Goal: Task Accomplishment & Management: Use online tool/utility

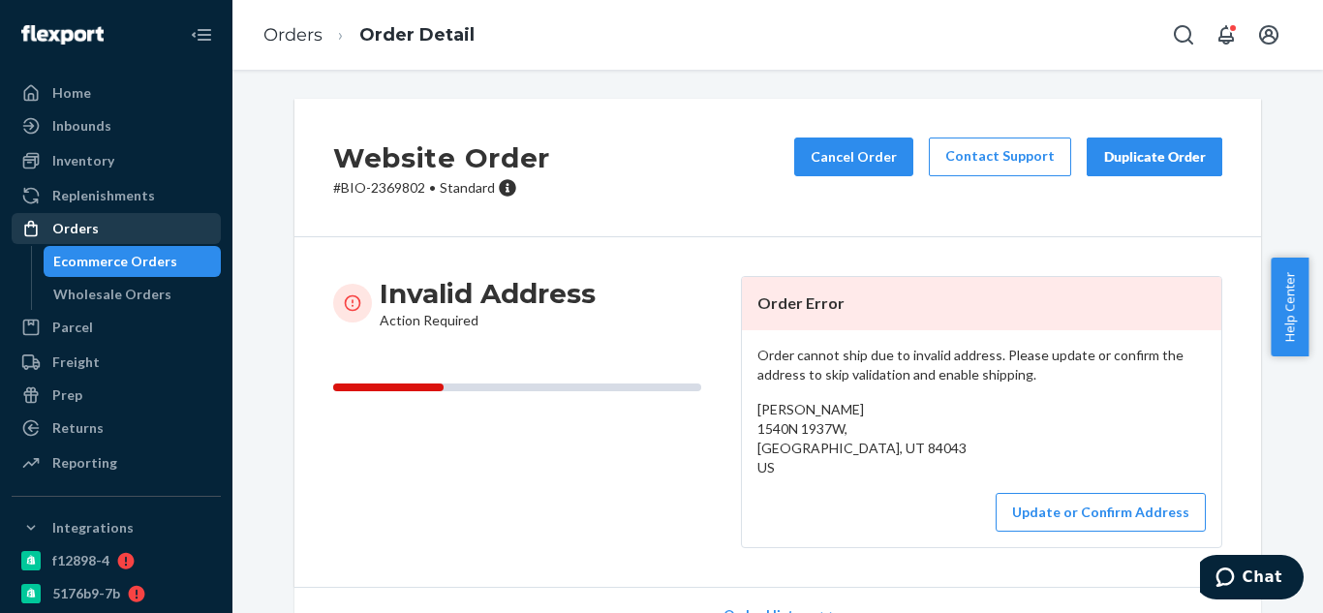
click at [112, 222] on div "Orders" at bounding box center [116, 228] width 205 height 27
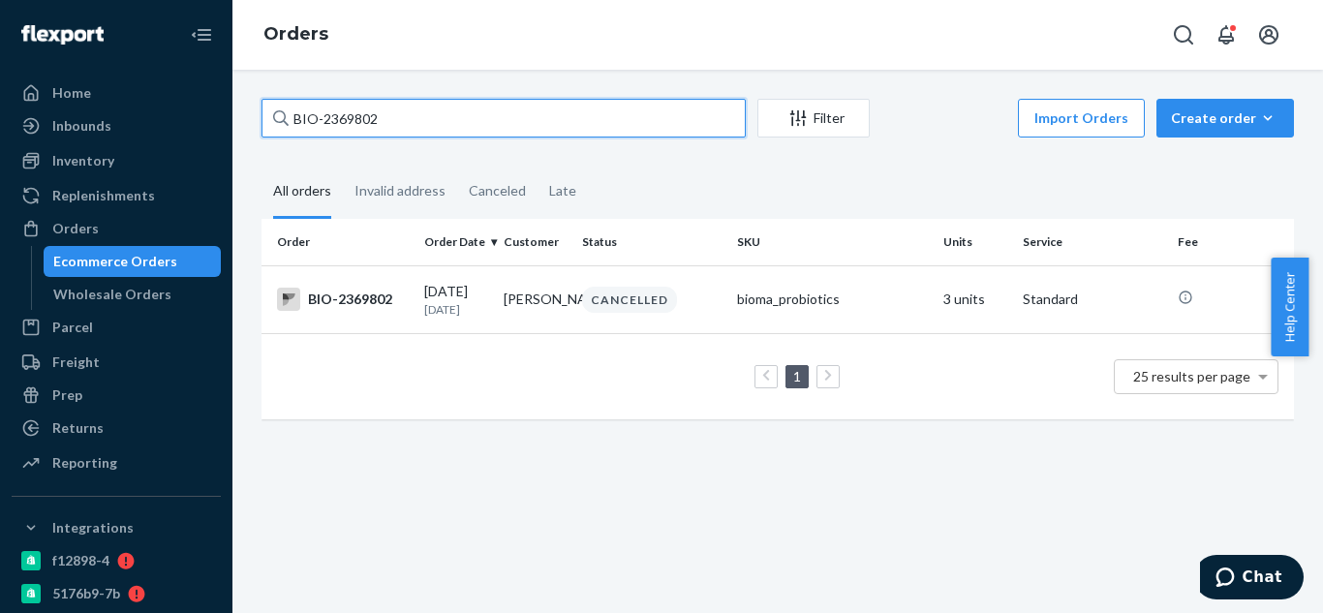
click at [541, 118] on input "BIO-2369802" at bounding box center [504, 118] width 484 height 39
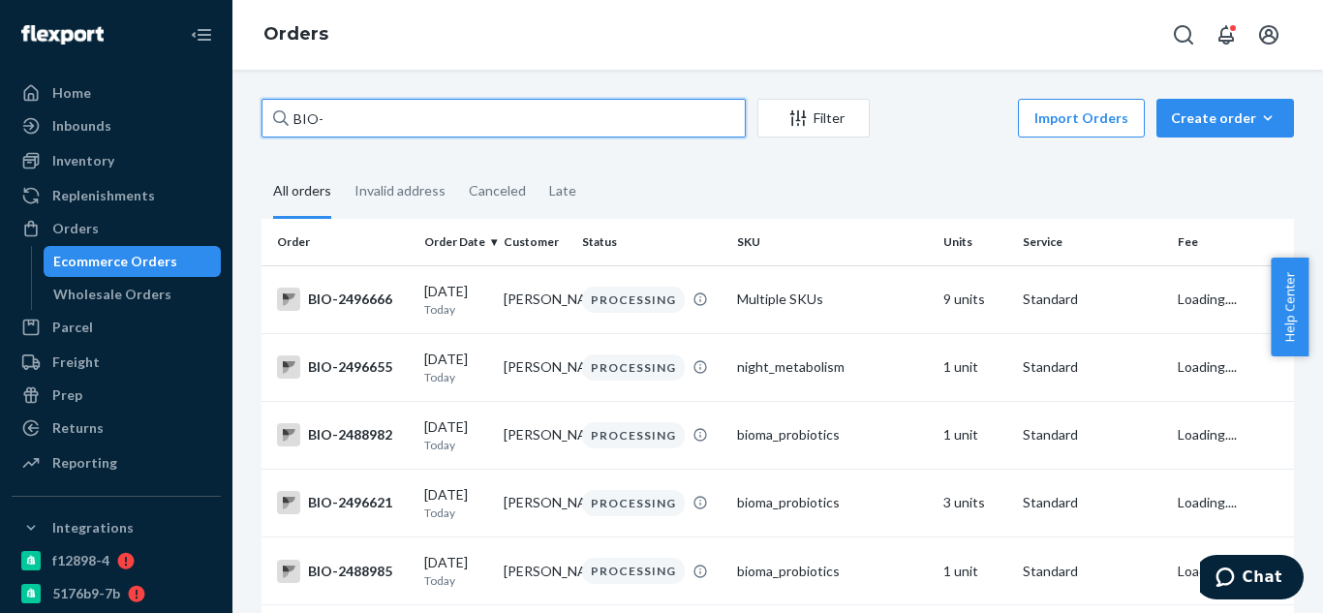
paste input "2431489"
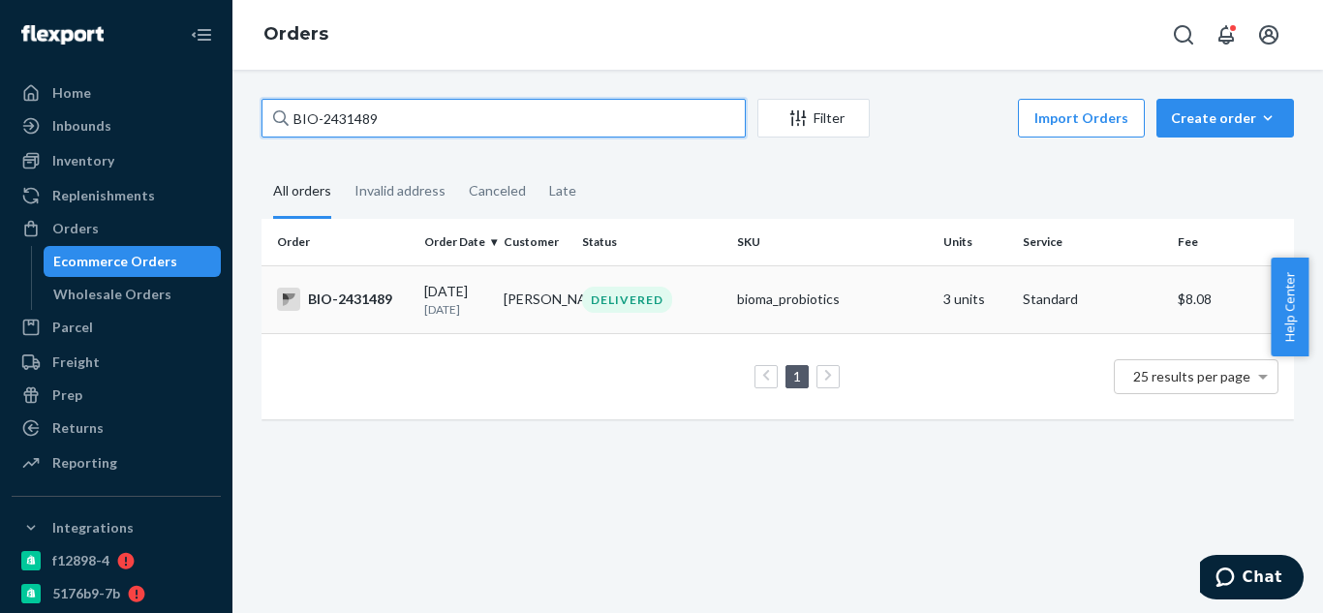
type input "BIO-2431489"
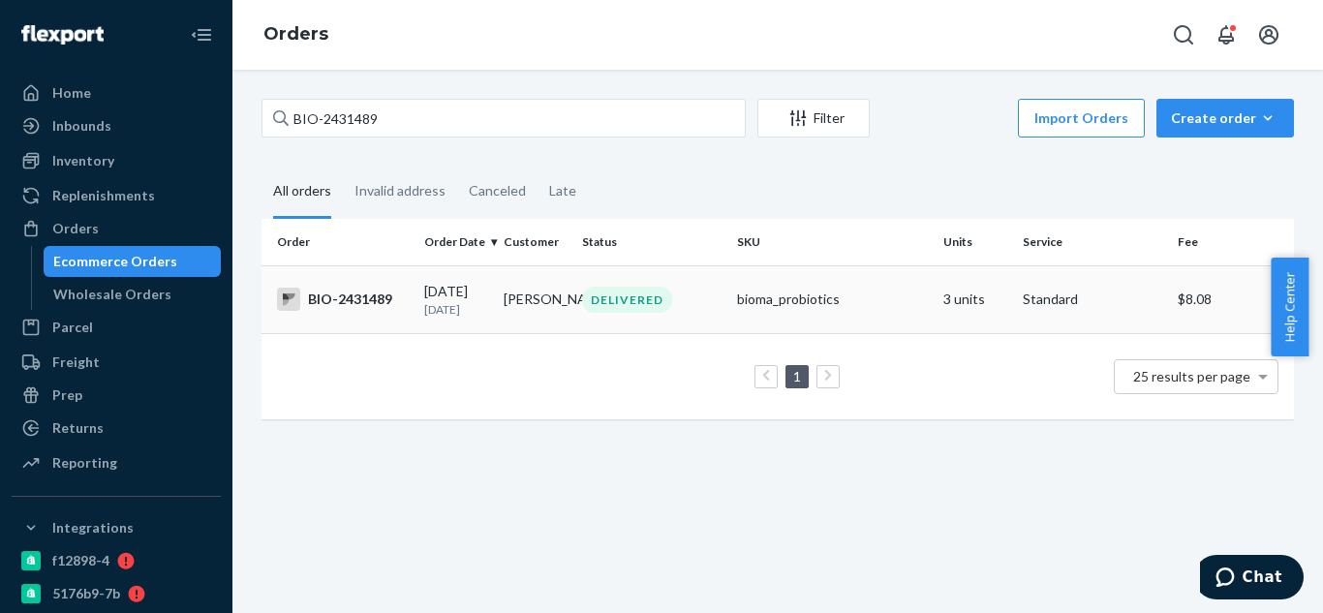
click at [349, 313] on td "BIO-2431489" at bounding box center [339, 299] width 155 height 68
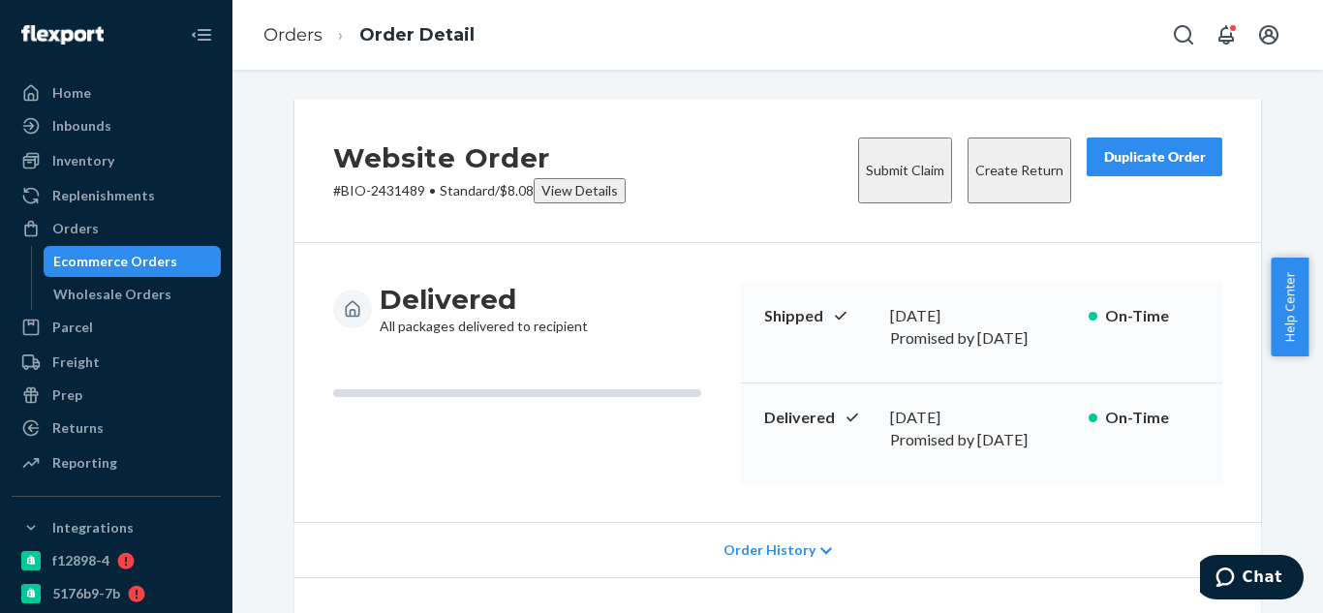
click at [975, 154] on button "Create Return" at bounding box center [1020, 171] width 104 height 66
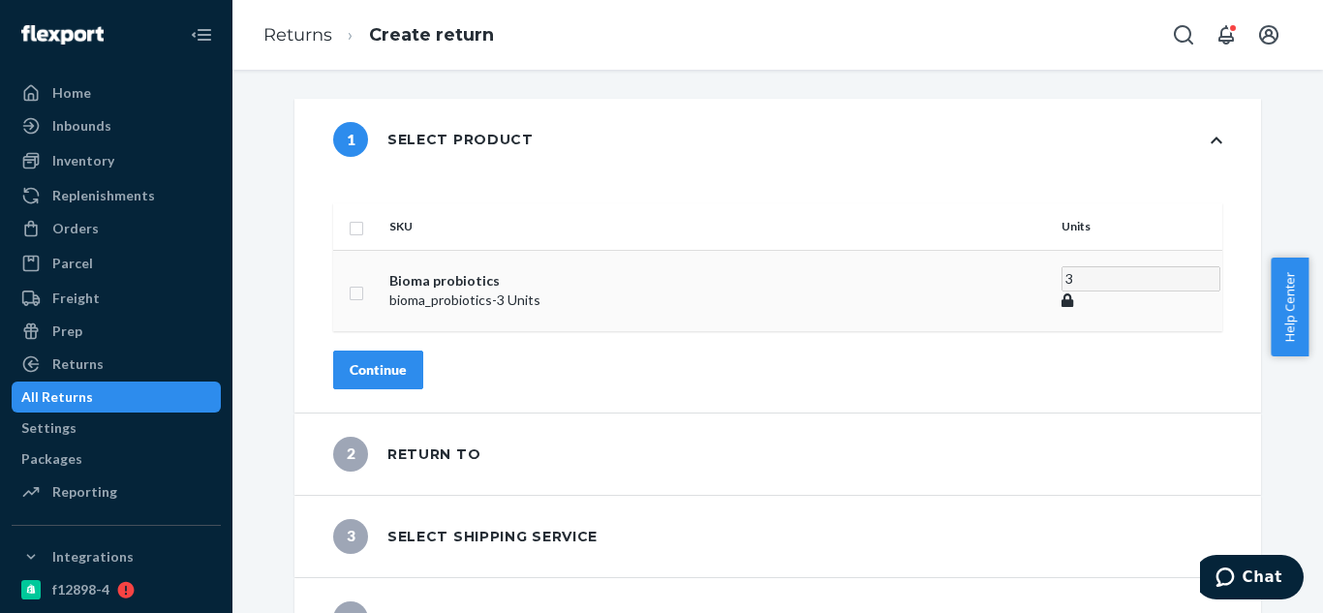
click at [364, 281] on input "checkbox" at bounding box center [356, 291] width 15 height 20
checkbox input "true"
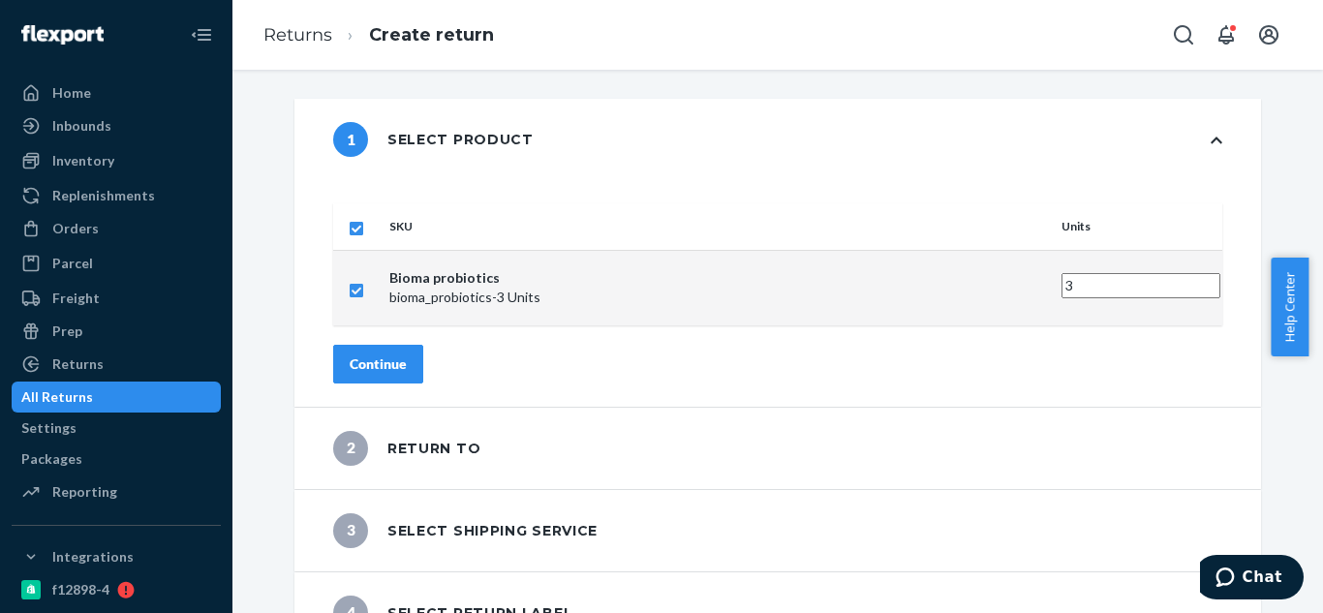
click at [407, 355] on div "Continue" at bounding box center [378, 364] width 57 height 19
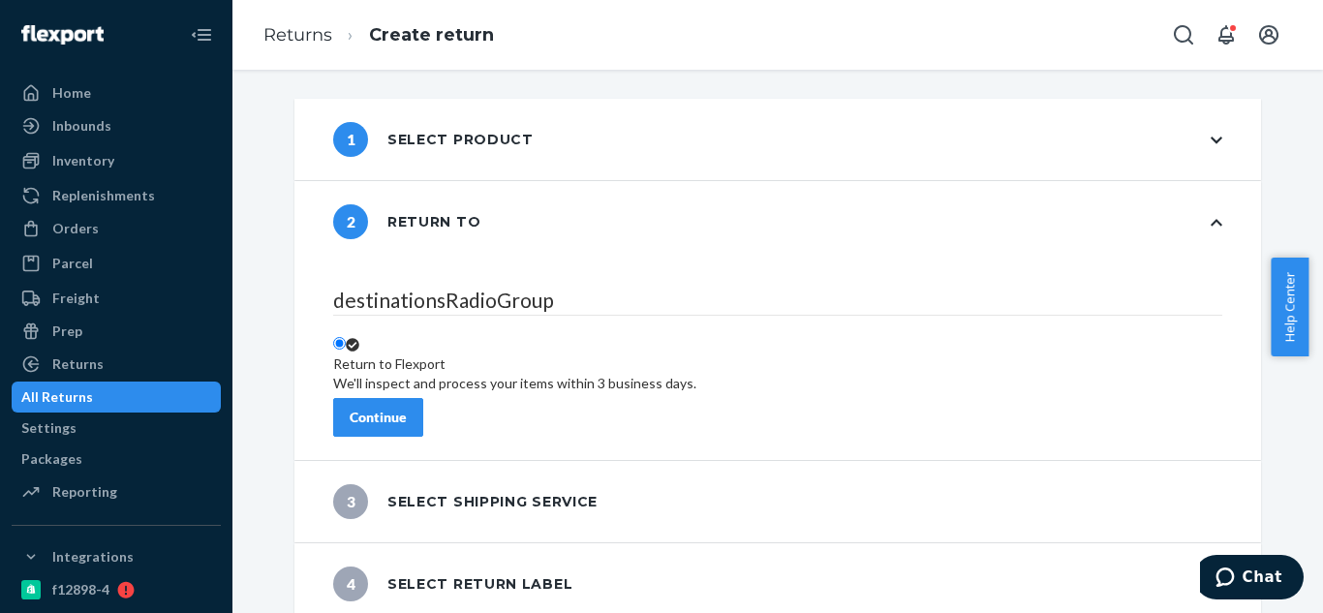
click at [407, 408] on div "Continue" at bounding box center [378, 417] width 57 height 19
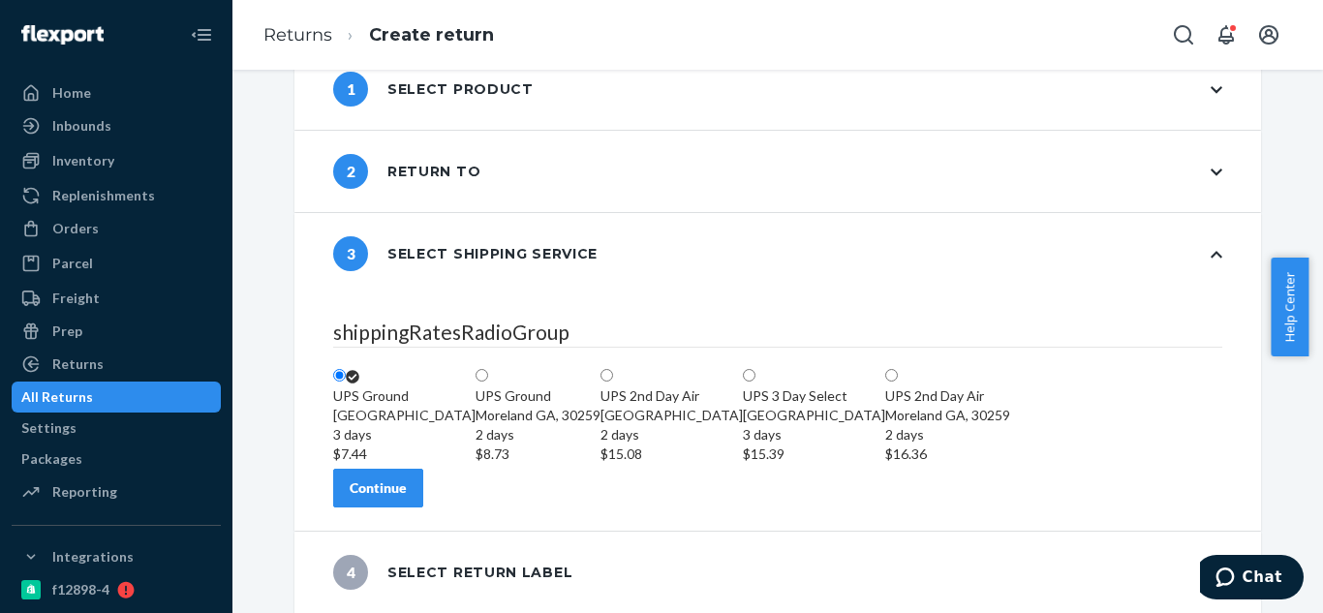
scroll to position [163, 0]
click at [407, 493] on div "Continue" at bounding box center [378, 488] width 57 height 19
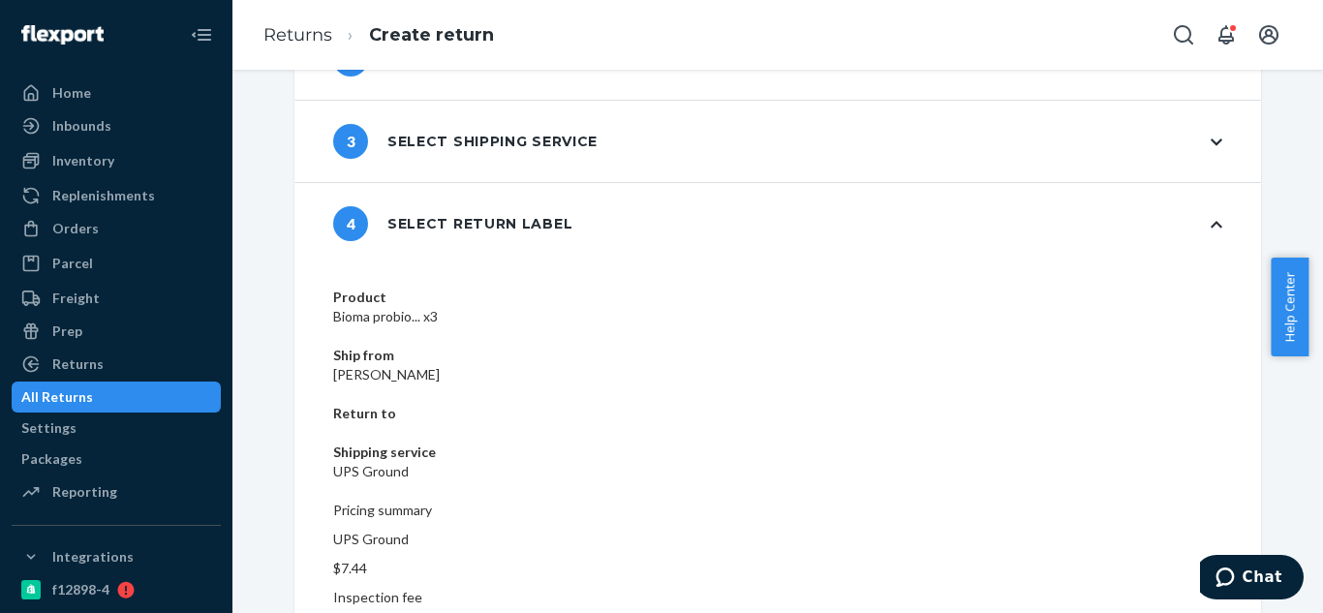
scroll to position [177, 0]
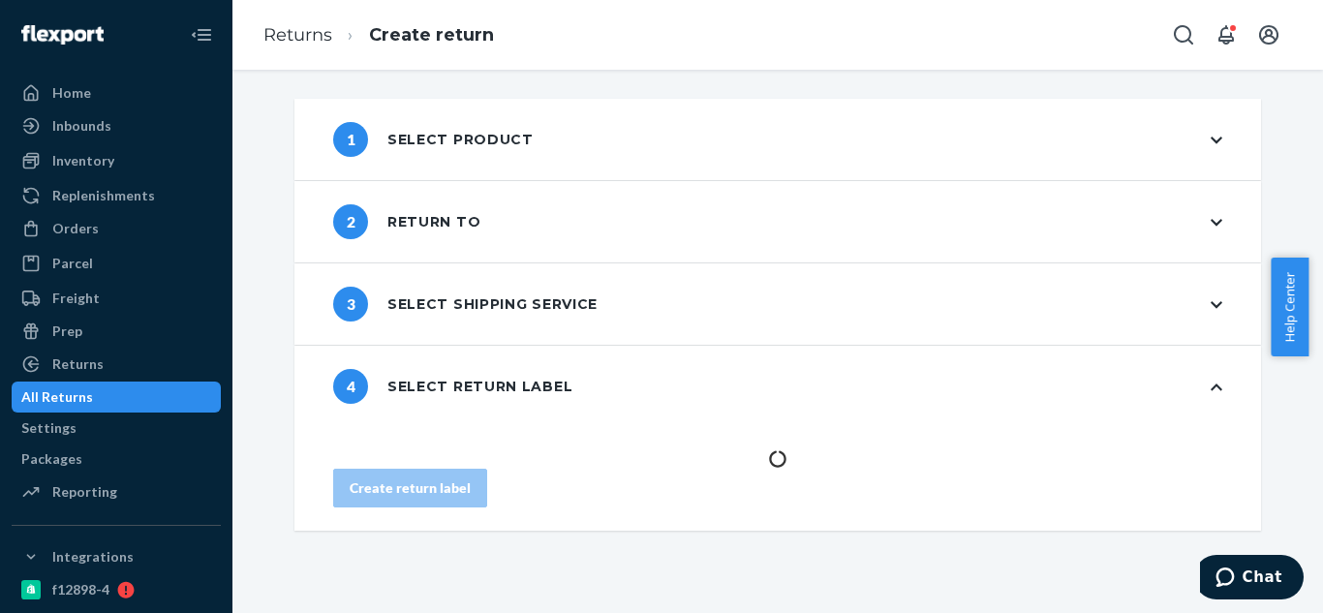
scroll to position [0, 0]
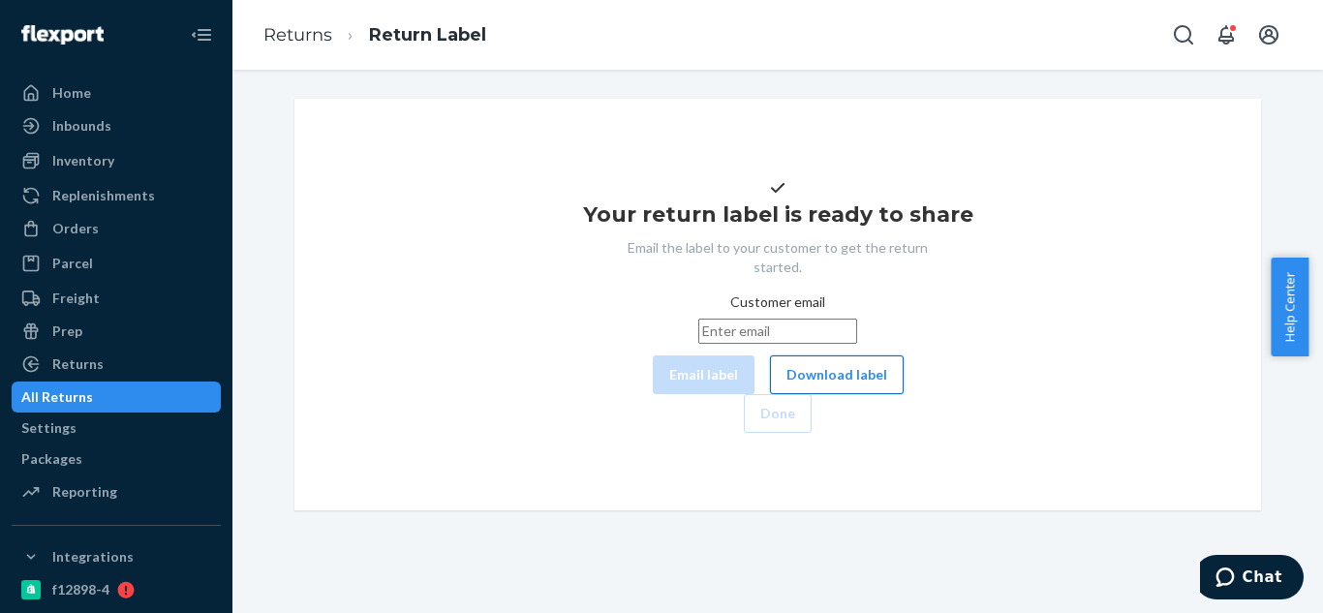
click at [777, 394] on button "Download label" at bounding box center [837, 375] width 134 height 39
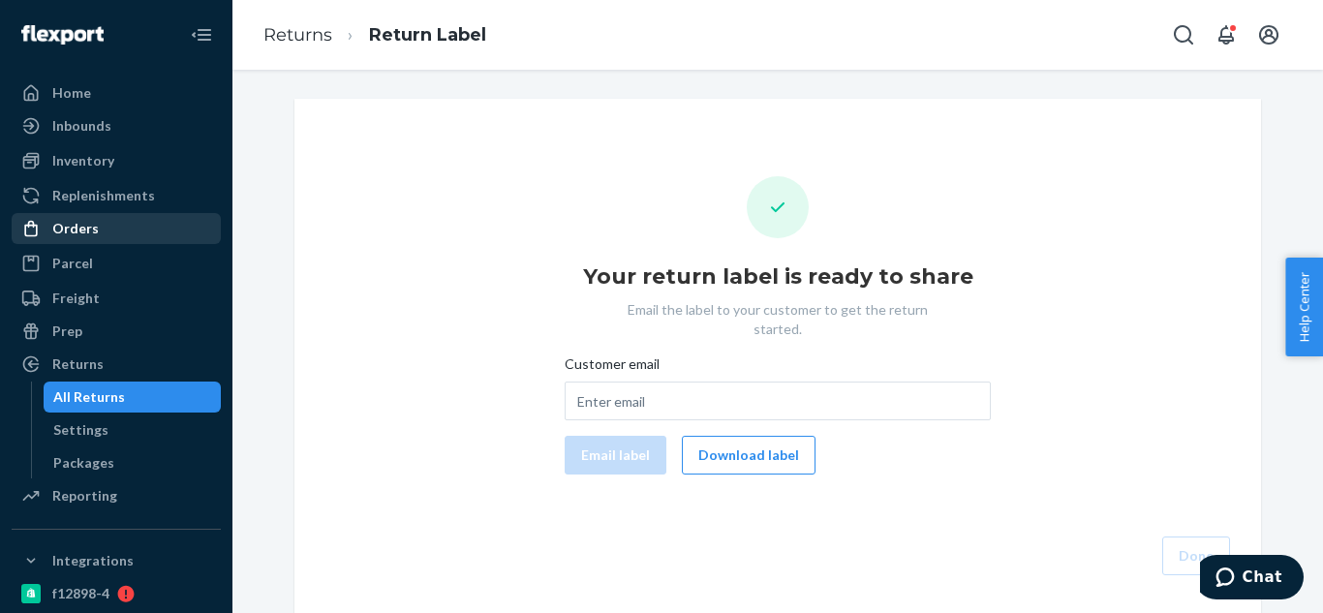
click at [87, 225] on div "Orders" at bounding box center [75, 228] width 46 height 19
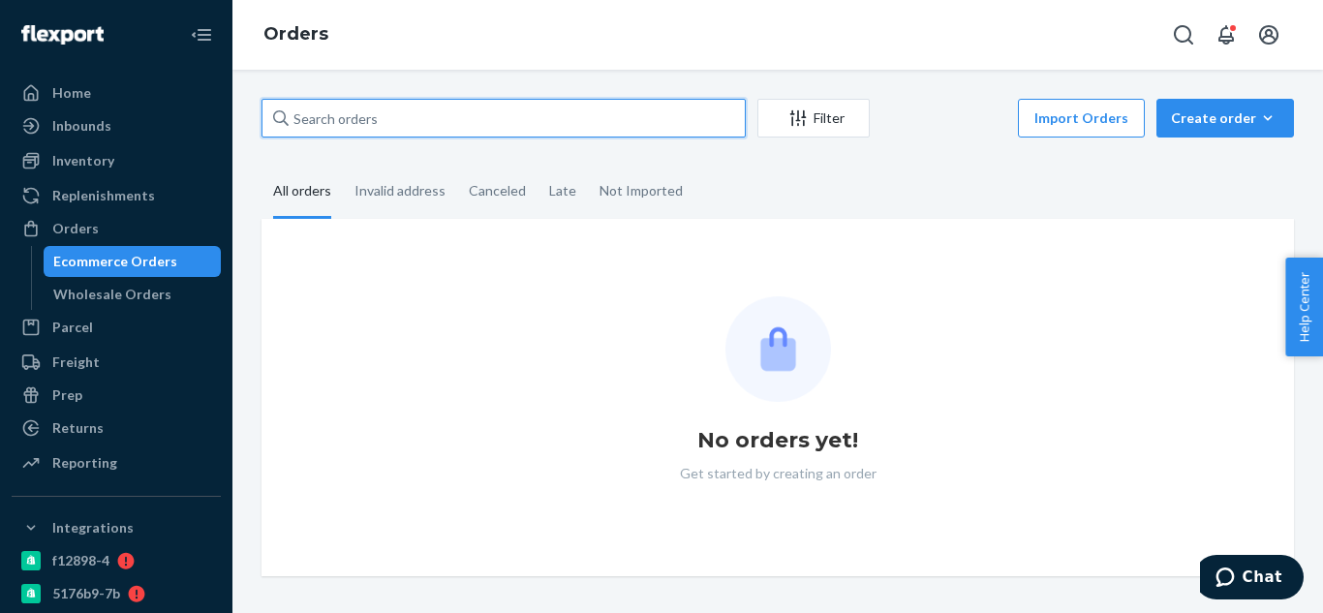
click at [372, 115] on input "text" at bounding box center [504, 118] width 484 height 39
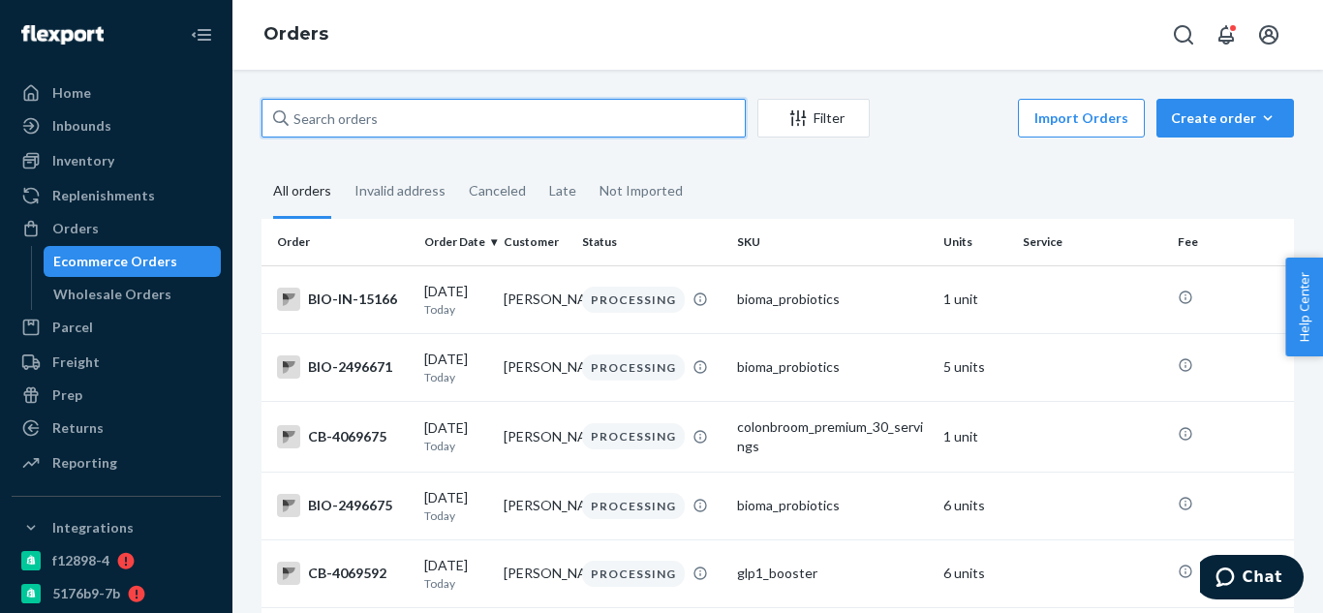
paste input "2432352"
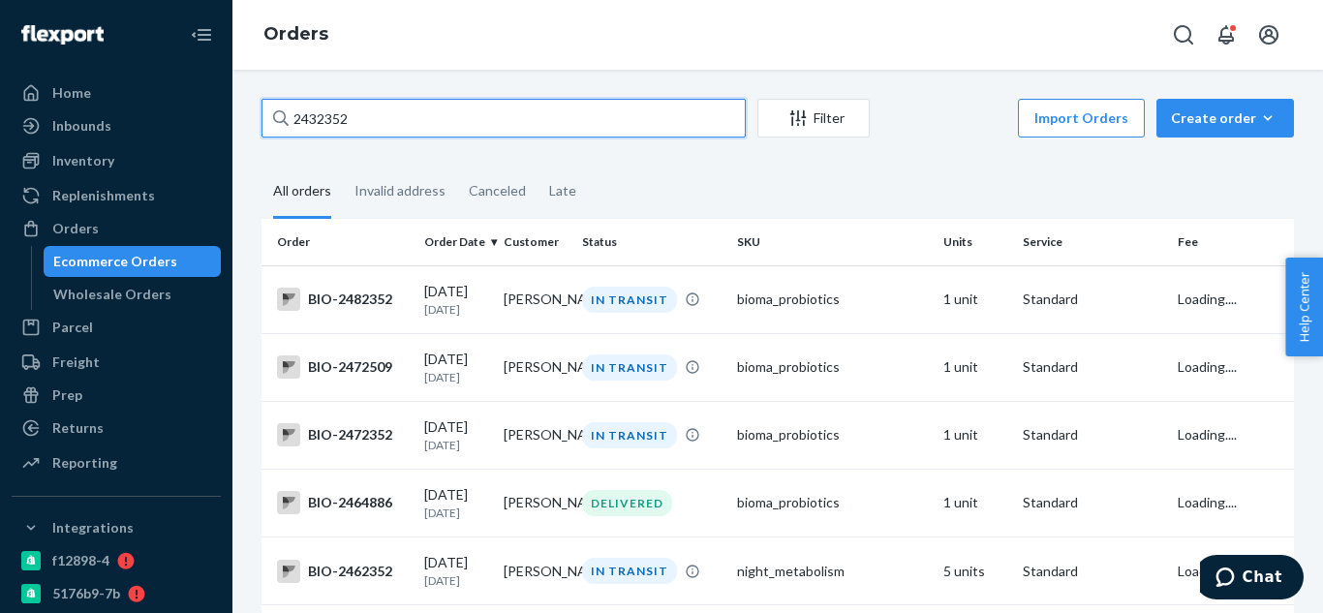
click at [294, 118] on input "2432352" at bounding box center [504, 118] width 484 height 39
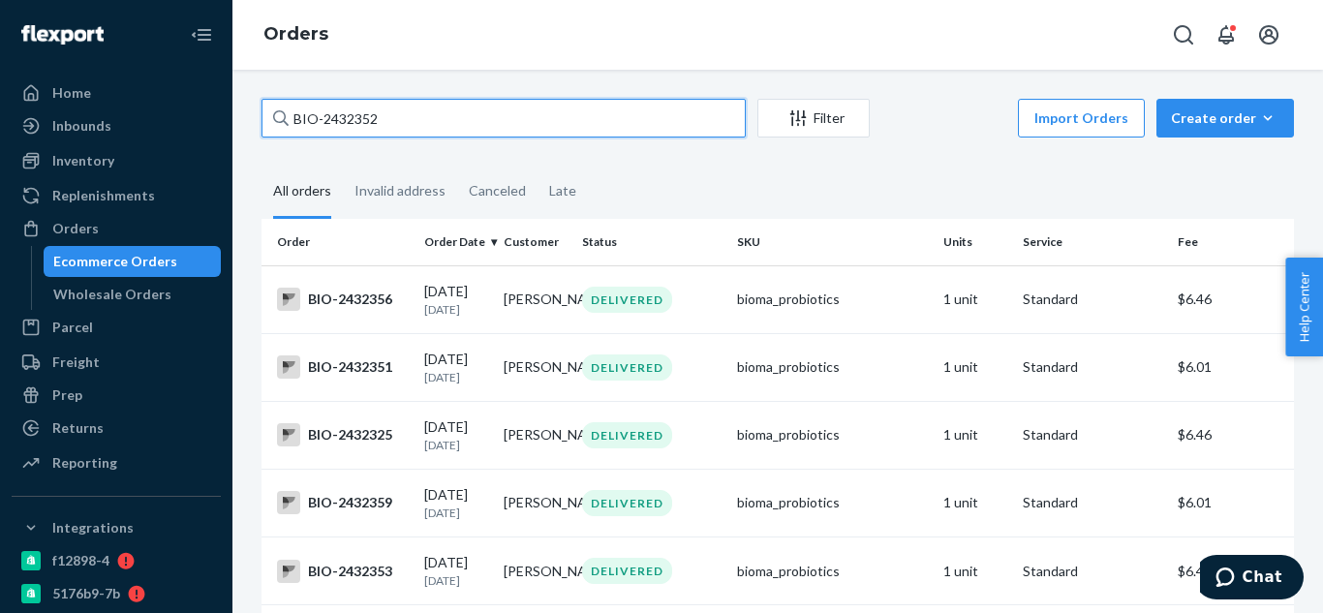
click at [601, 129] on input "BIO-2432352" at bounding box center [504, 118] width 484 height 39
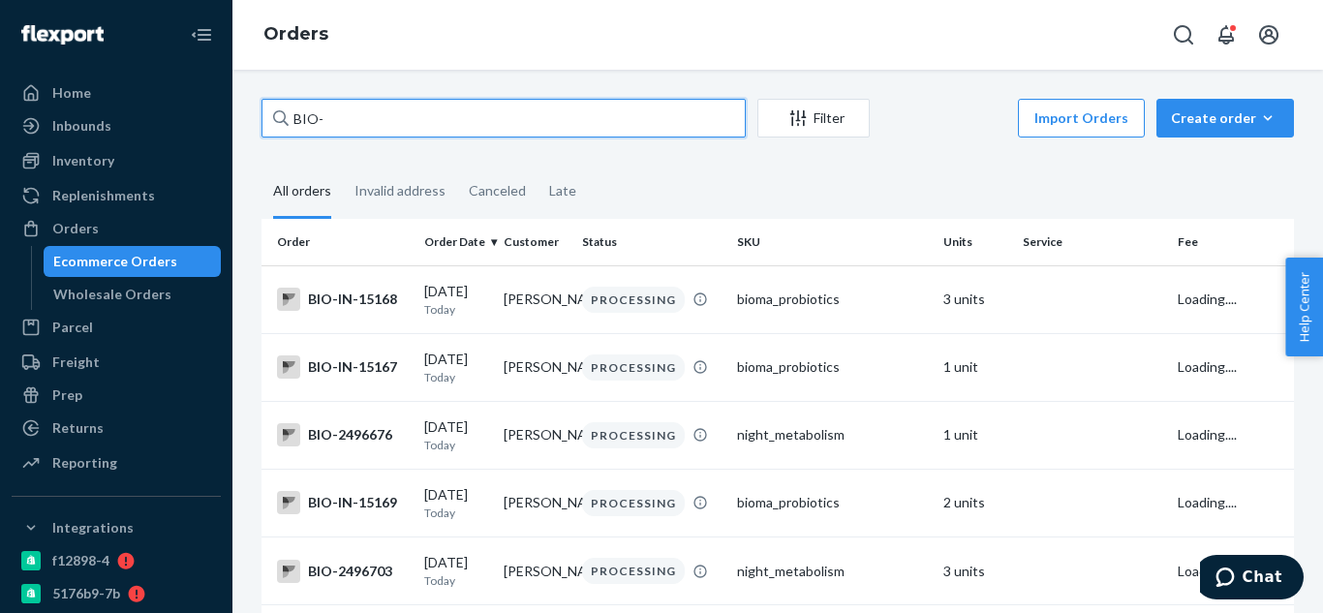
paste input "2432352"
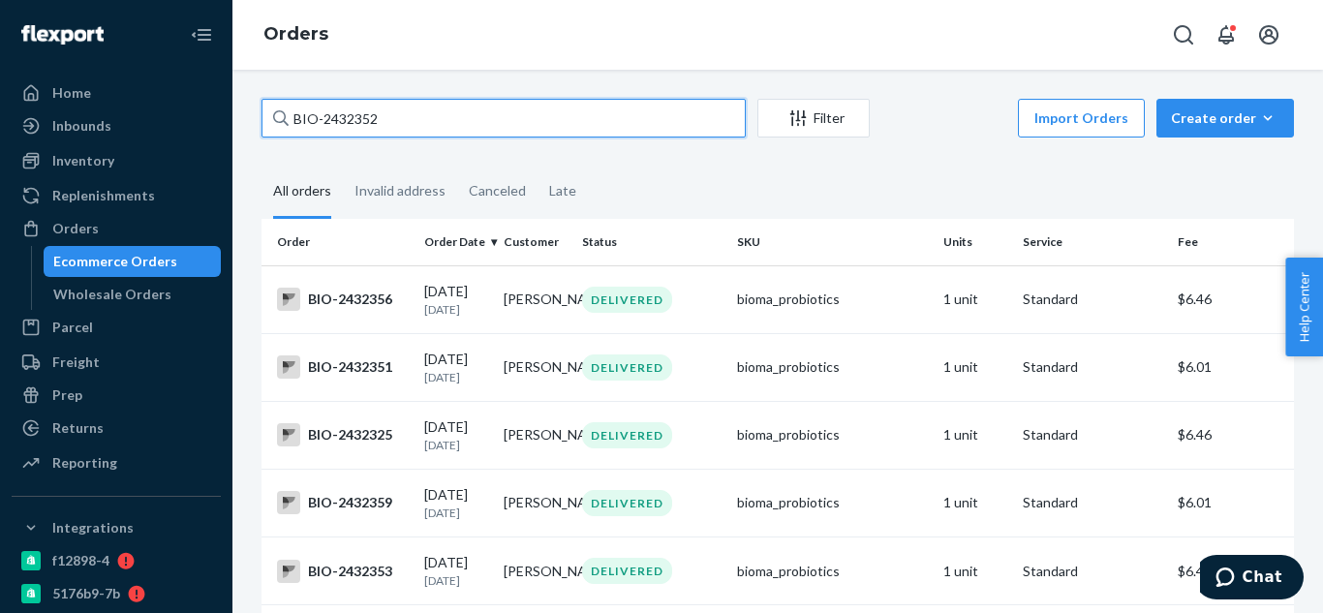
click at [512, 111] on input "BIO-2432352" at bounding box center [504, 118] width 484 height 39
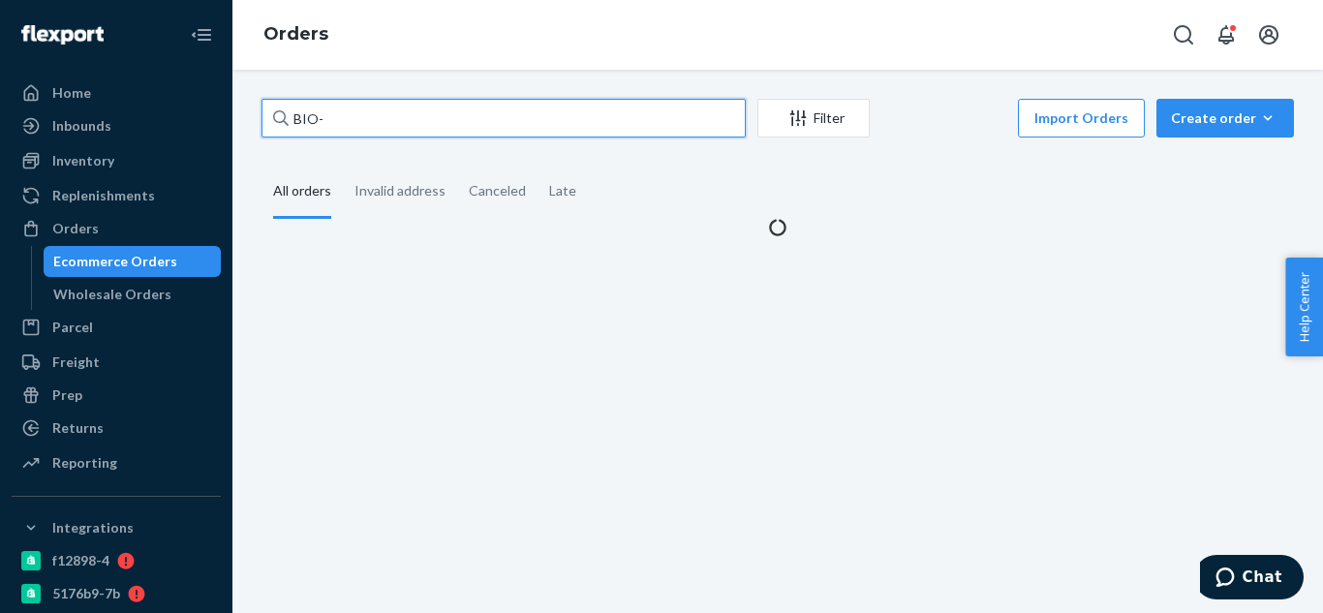
paste input "2432352"
type input "BIO-2432352"
